Goal: Transaction & Acquisition: Obtain resource

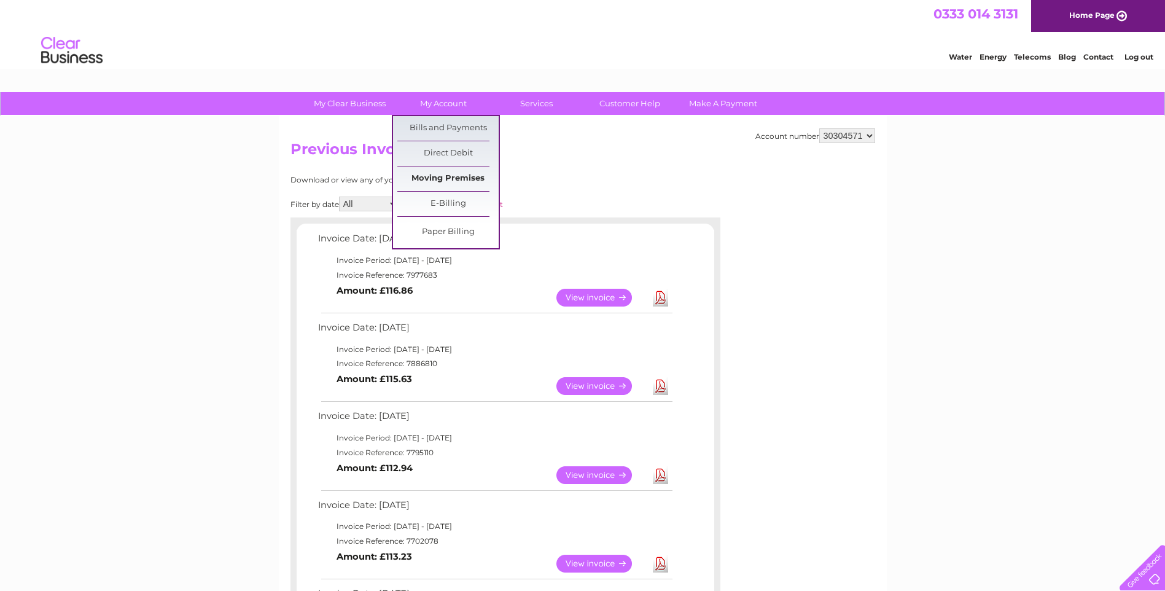
click at [450, 180] on link "Moving Premises" at bounding box center [447, 178] width 101 height 25
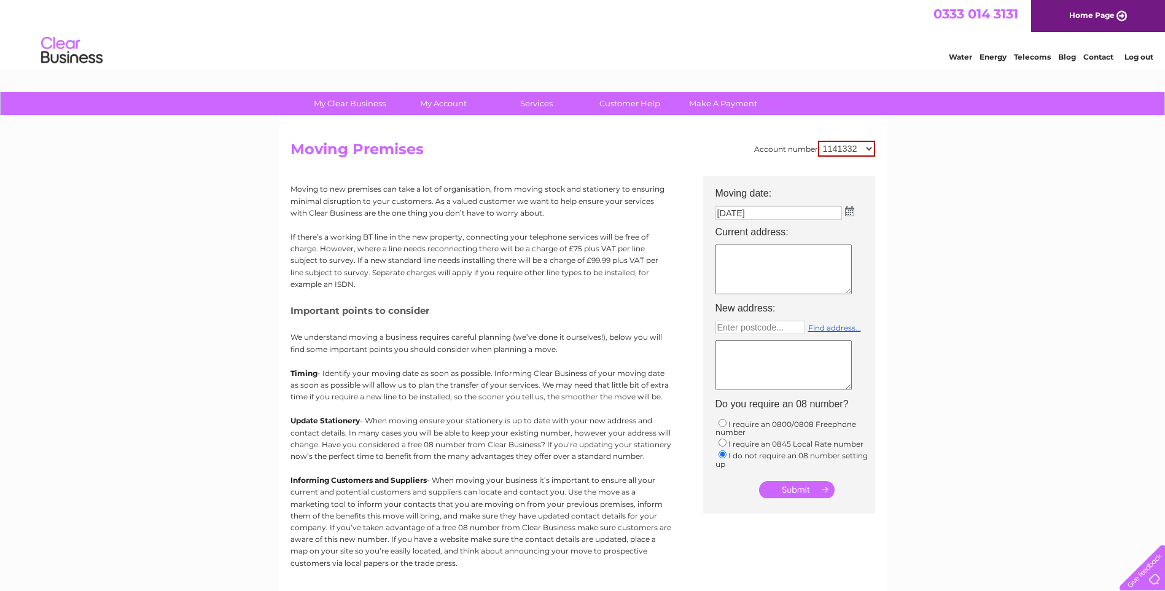
click at [798, 216] on input "12/08/2025" at bounding box center [779, 213] width 127 height 14
click at [849, 211] on img at bounding box center [851, 212] width 9 height 10
click at [727, 232] on div "Prev Next August 2025" at bounding box center [785, 231] width 134 height 18
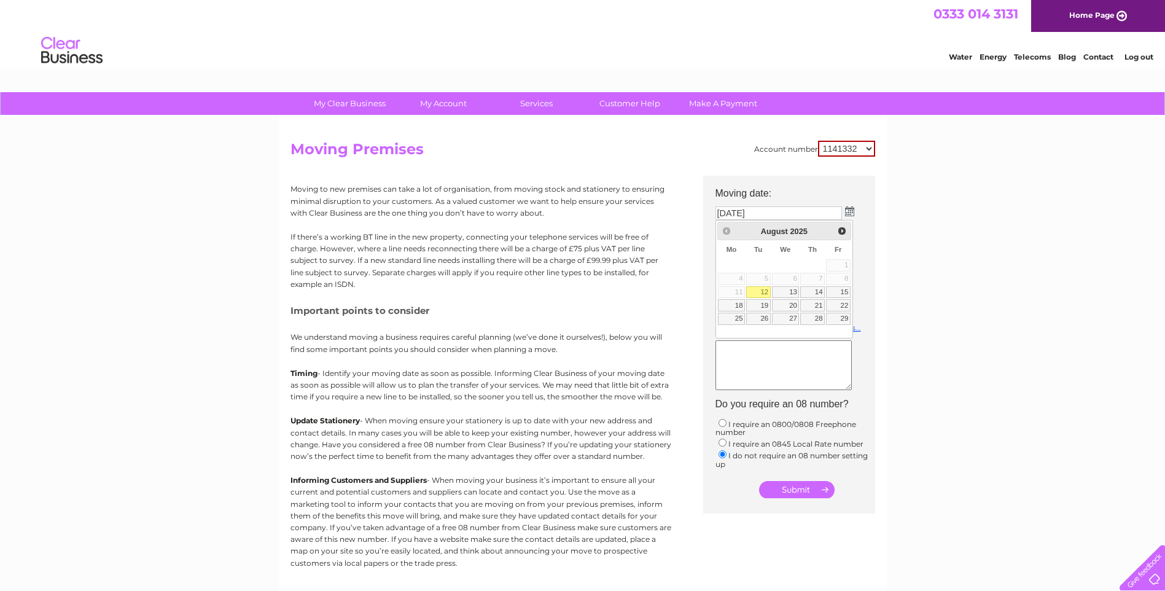
click at [801, 241] on th "Th" at bounding box center [813, 249] width 26 height 18
click at [842, 229] on span "Next" at bounding box center [842, 231] width 10 height 10
click at [899, 244] on div "My Clear Business Login Details My Details My Preferences Link Account My Accou…" at bounding box center [582, 452] width 1165 height 720
drag, startPoint x: 18, startPoint y: 0, endPoint x: 869, endPoint y: 149, distance: 864.5
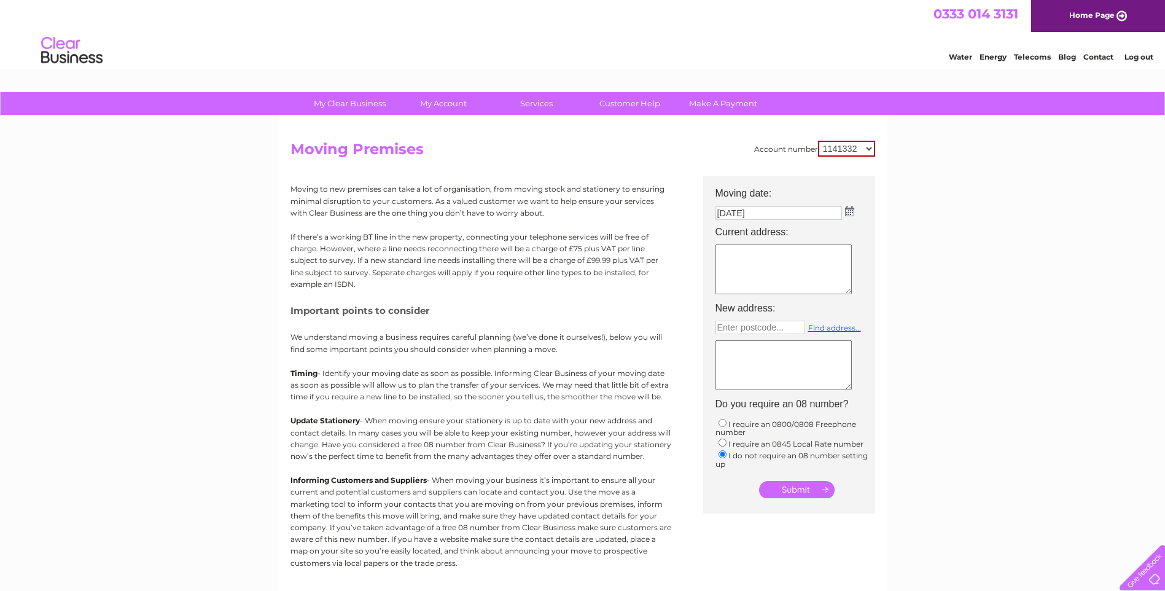
click at [869, 149] on select "1141332 30304571 30322042" at bounding box center [846, 149] width 57 height 16
select select "30322042"
click at [818, 141] on select "1141332 30304571 30322042" at bounding box center [846, 149] width 57 height 16
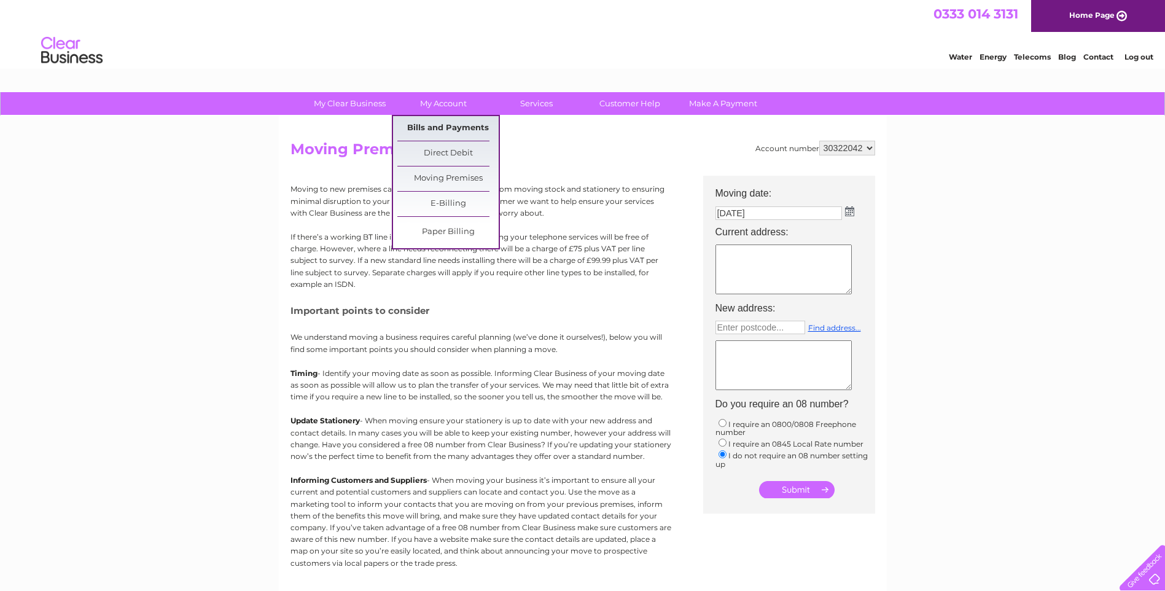
click at [449, 122] on link "Bills and Payments" at bounding box center [447, 128] width 101 height 25
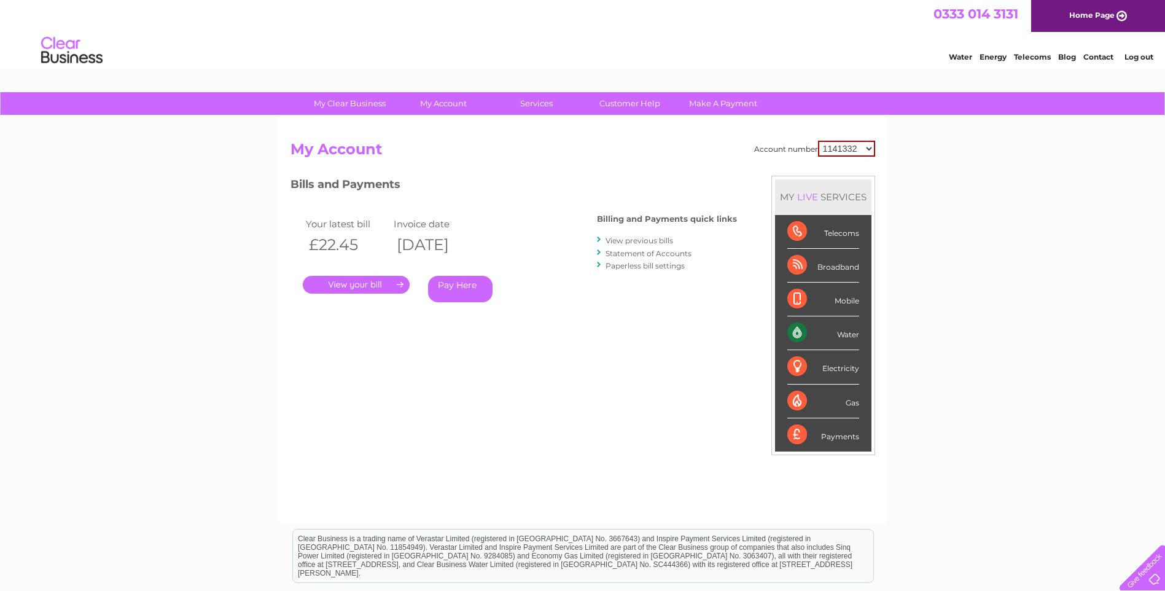
click at [632, 241] on link "View previous bills" at bounding box center [640, 240] width 68 height 9
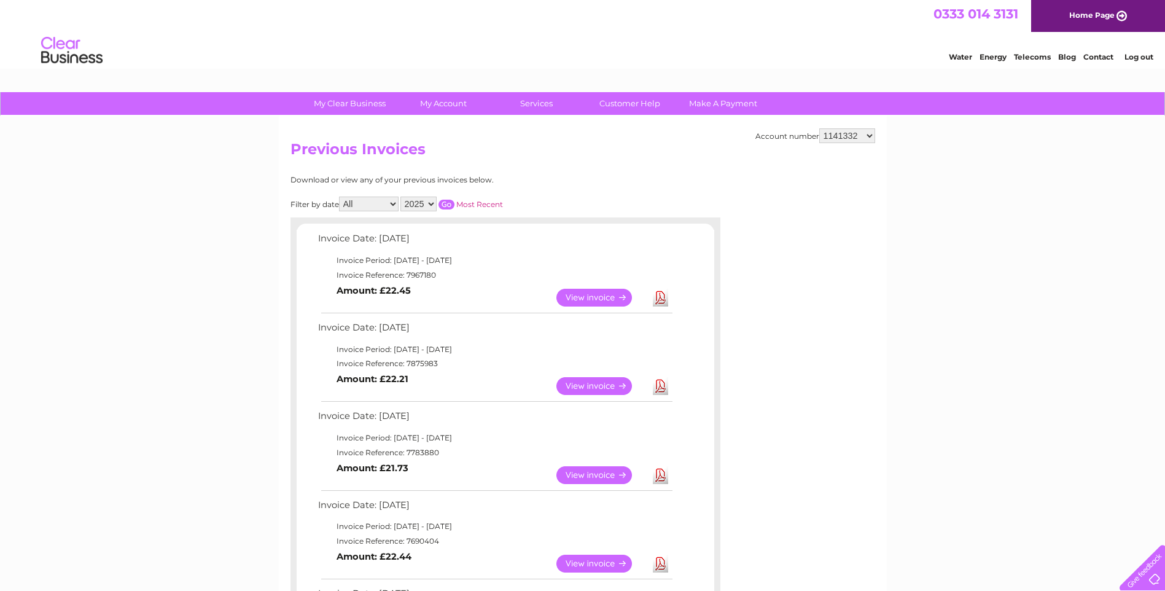
click at [854, 135] on select "1141332 30304571 30322042" at bounding box center [848, 135] width 56 height 15
select select "30322042"
click at [820, 128] on select "1141332 30304571 30322042" at bounding box center [848, 135] width 56 height 15
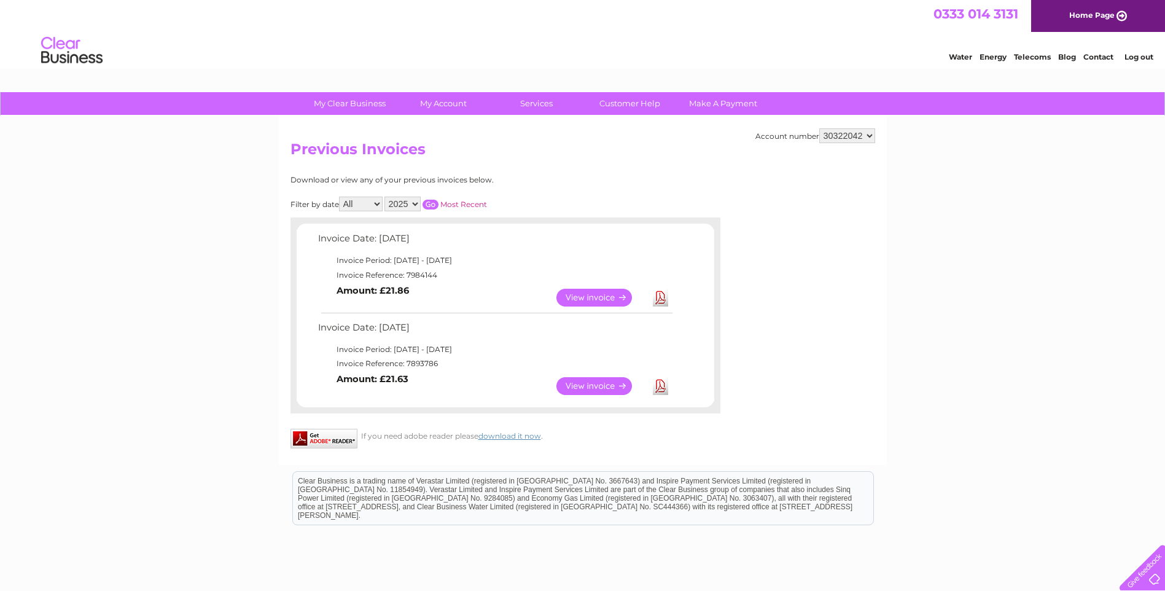
click at [571, 386] on link "View" at bounding box center [602, 386] width 90 height 18
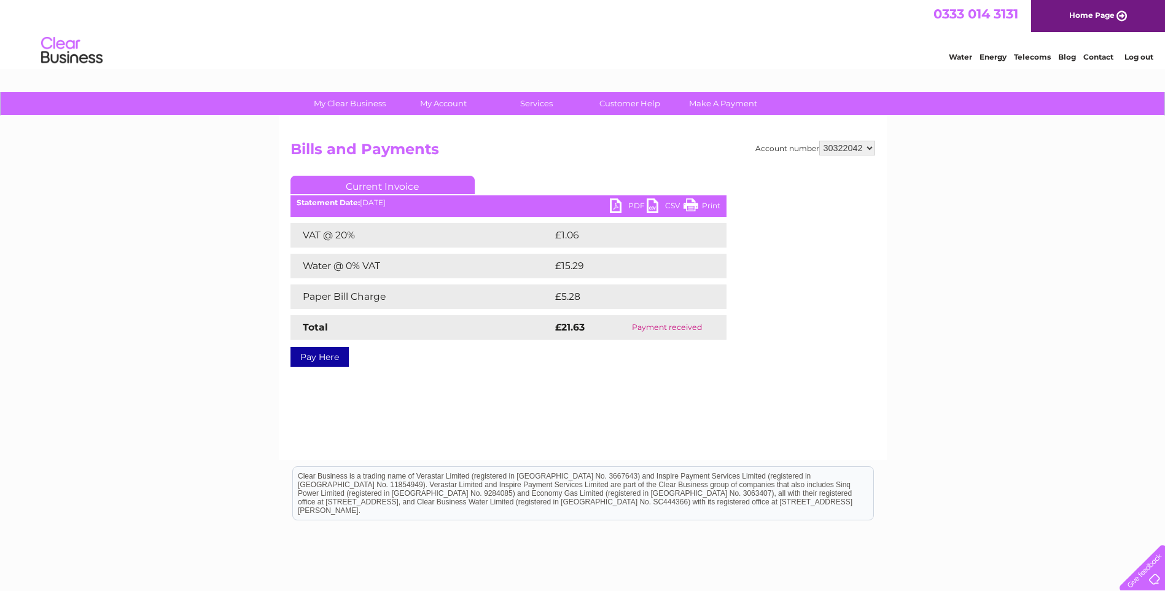
click at [622, 204] on link "PDF" at bounding box center [628, 207] width 37 height 18
